Goal: Navigation & Orientation: Go to known website

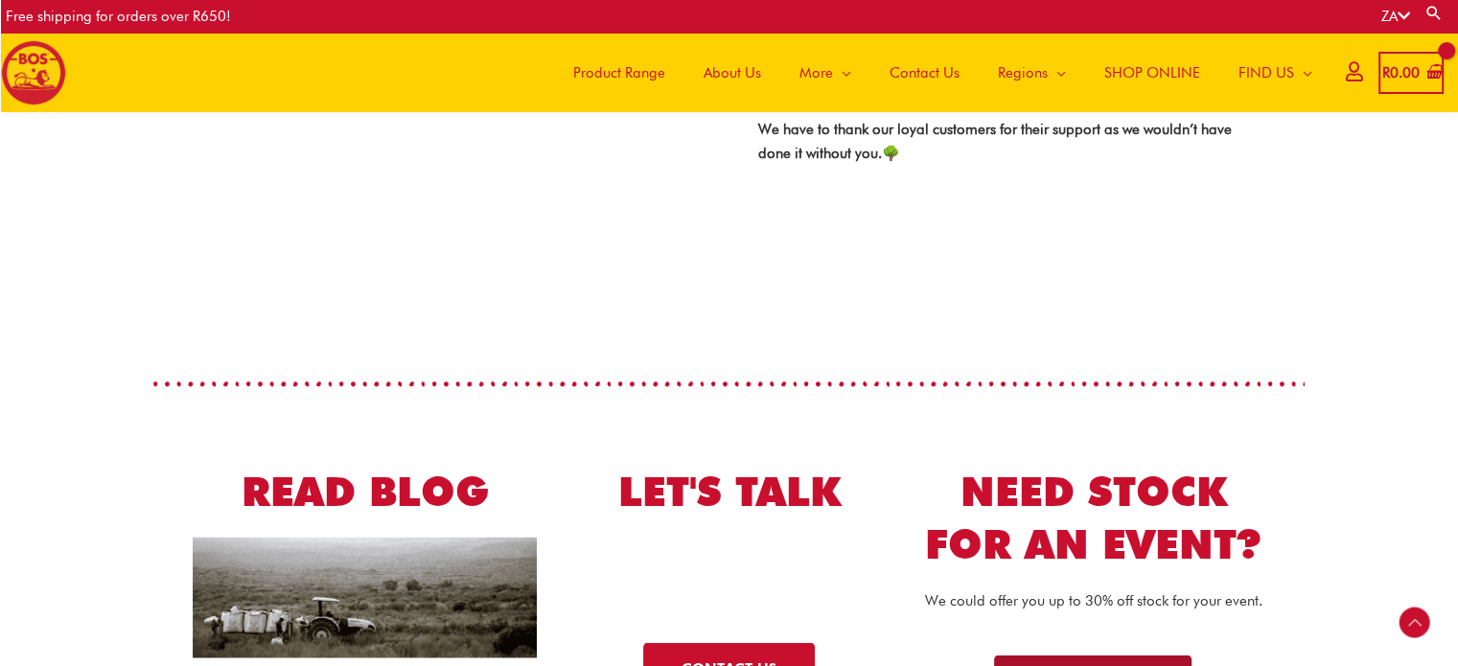
scroll to position [3535, 0]
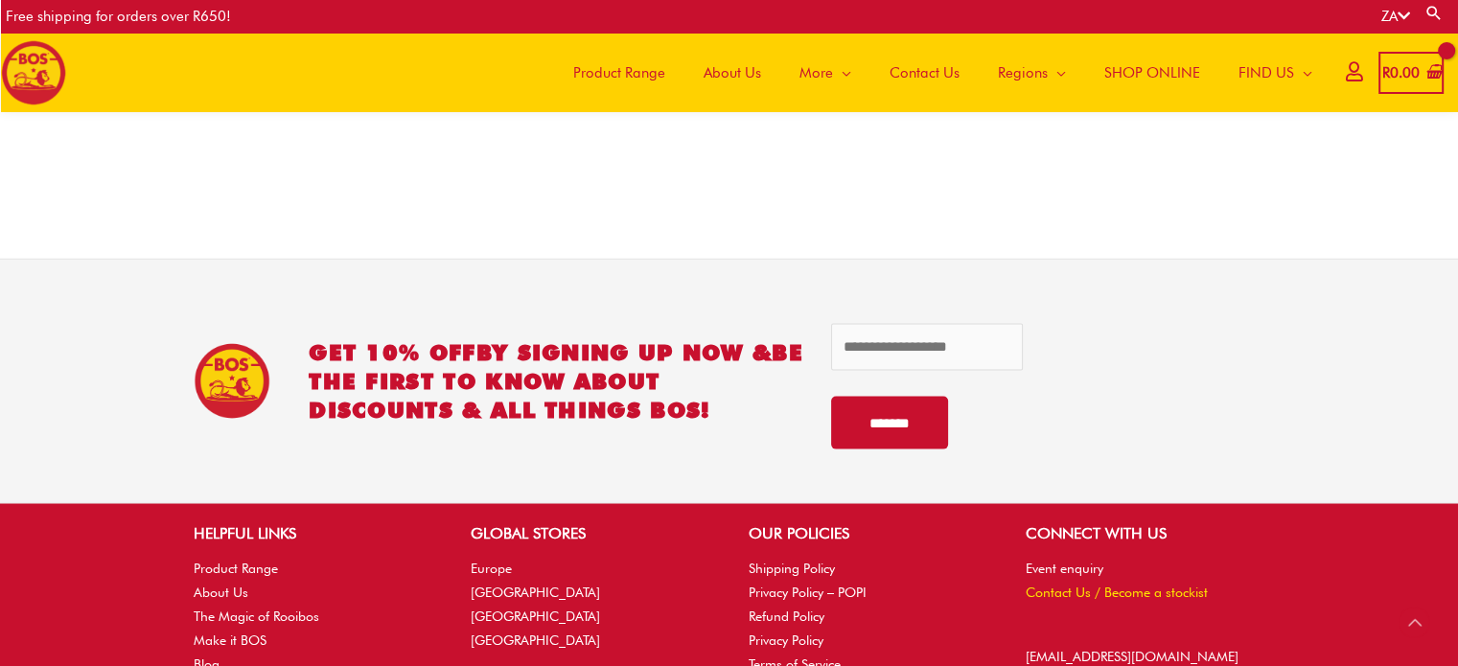
scroll to position [4182, 0]
